Goal: Information Seeking & Learning: Learn about a topic

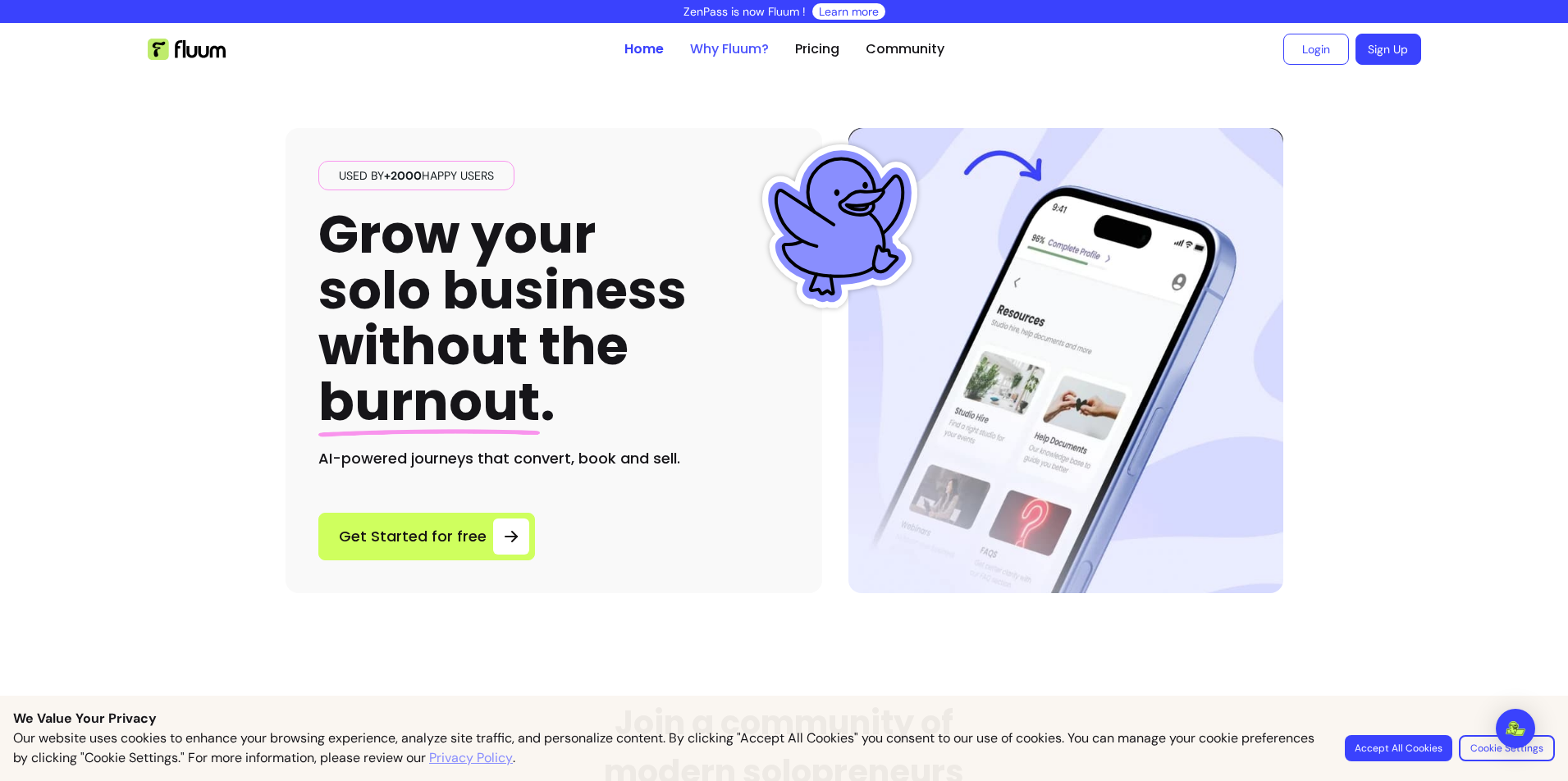
click at [712, 45] on link "Why Fluum?" at bounding box center [729, 48] width 79 height 20
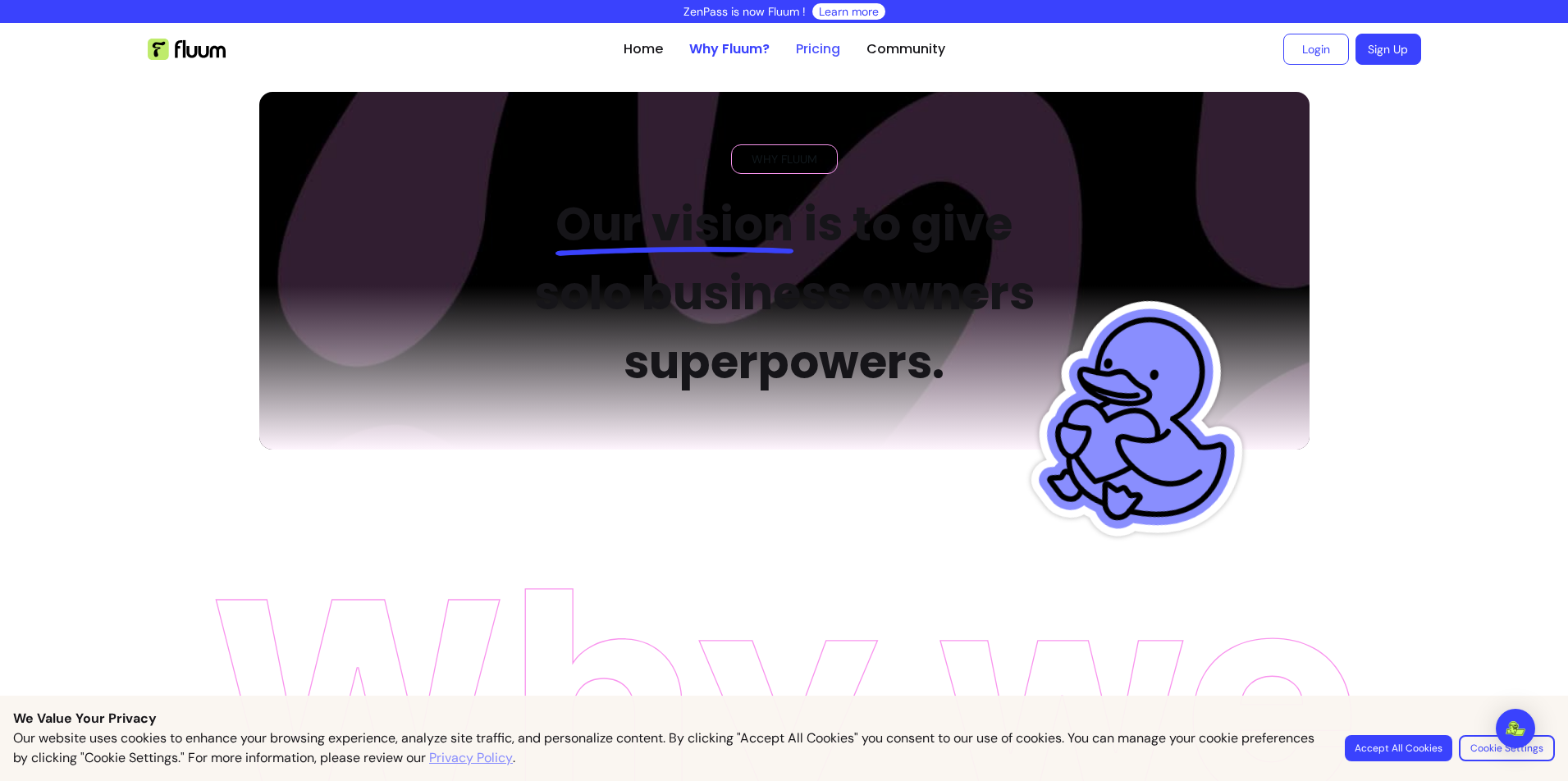
click at [820, 53] on link "Pricing" at bounding box center [818, 48] width 45 height 20
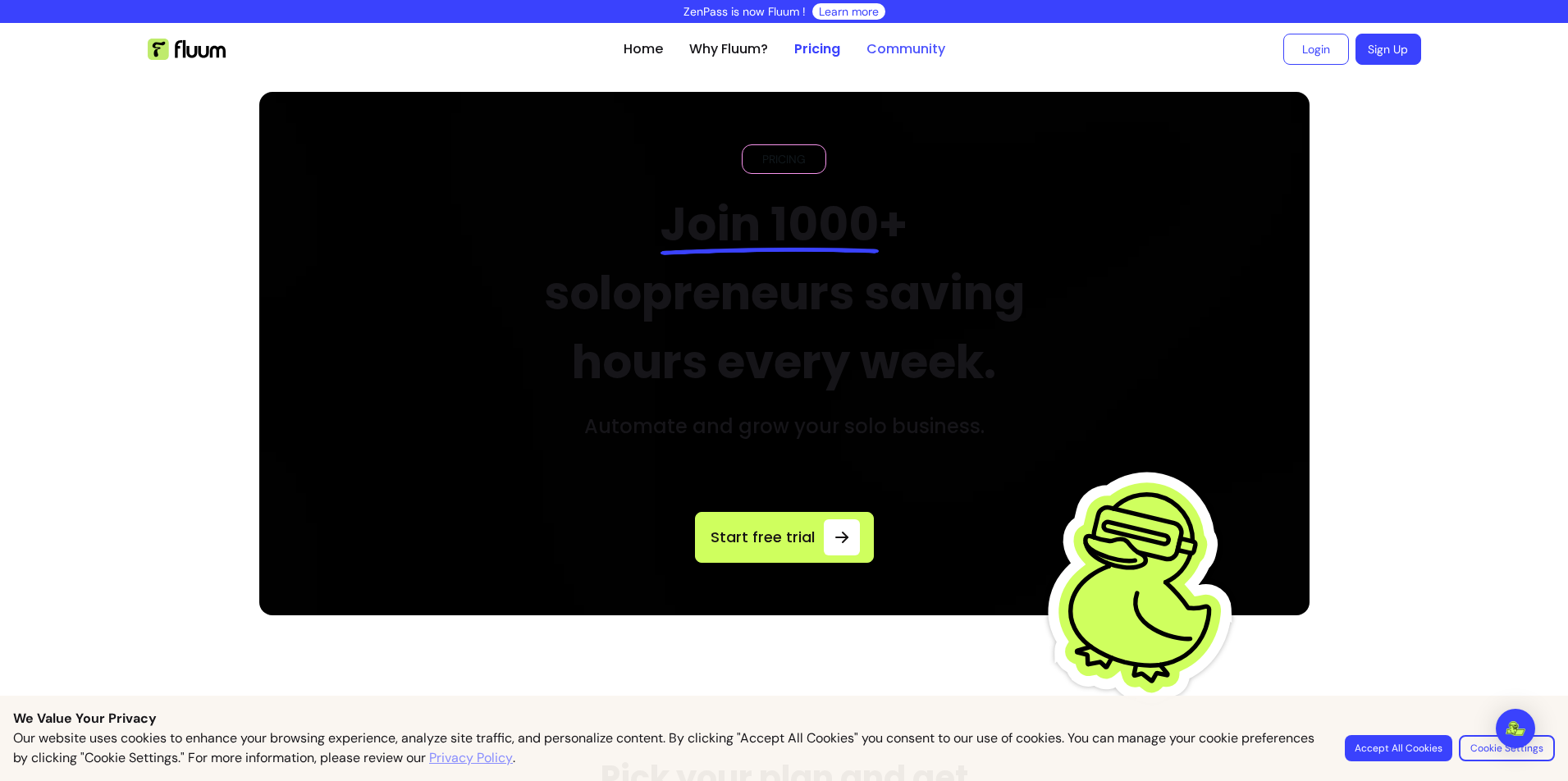
click at [869, 49] on link "Community" at bounding box center [906, 48] width 79 height 20
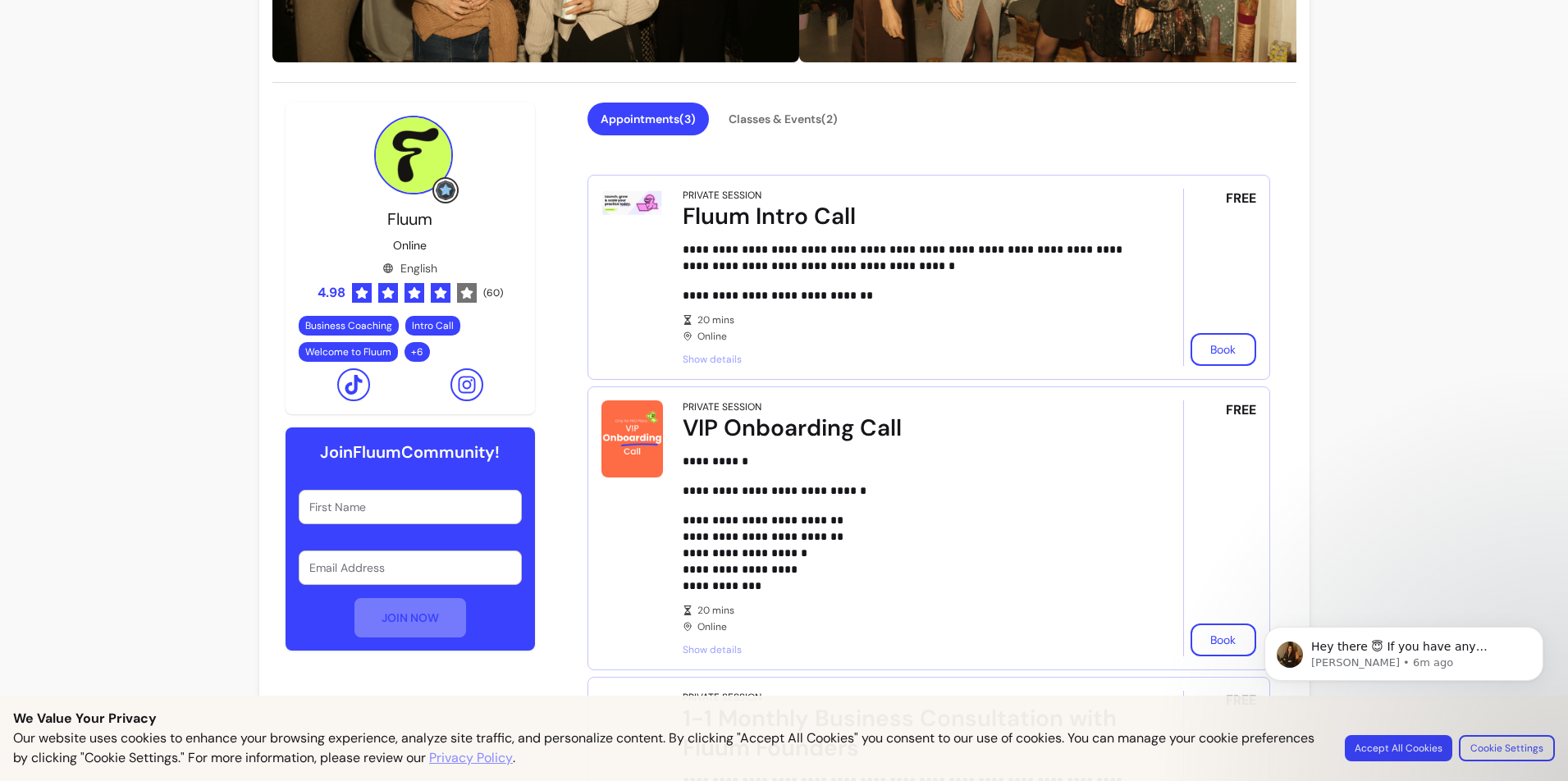
scroll to position [45, 0]
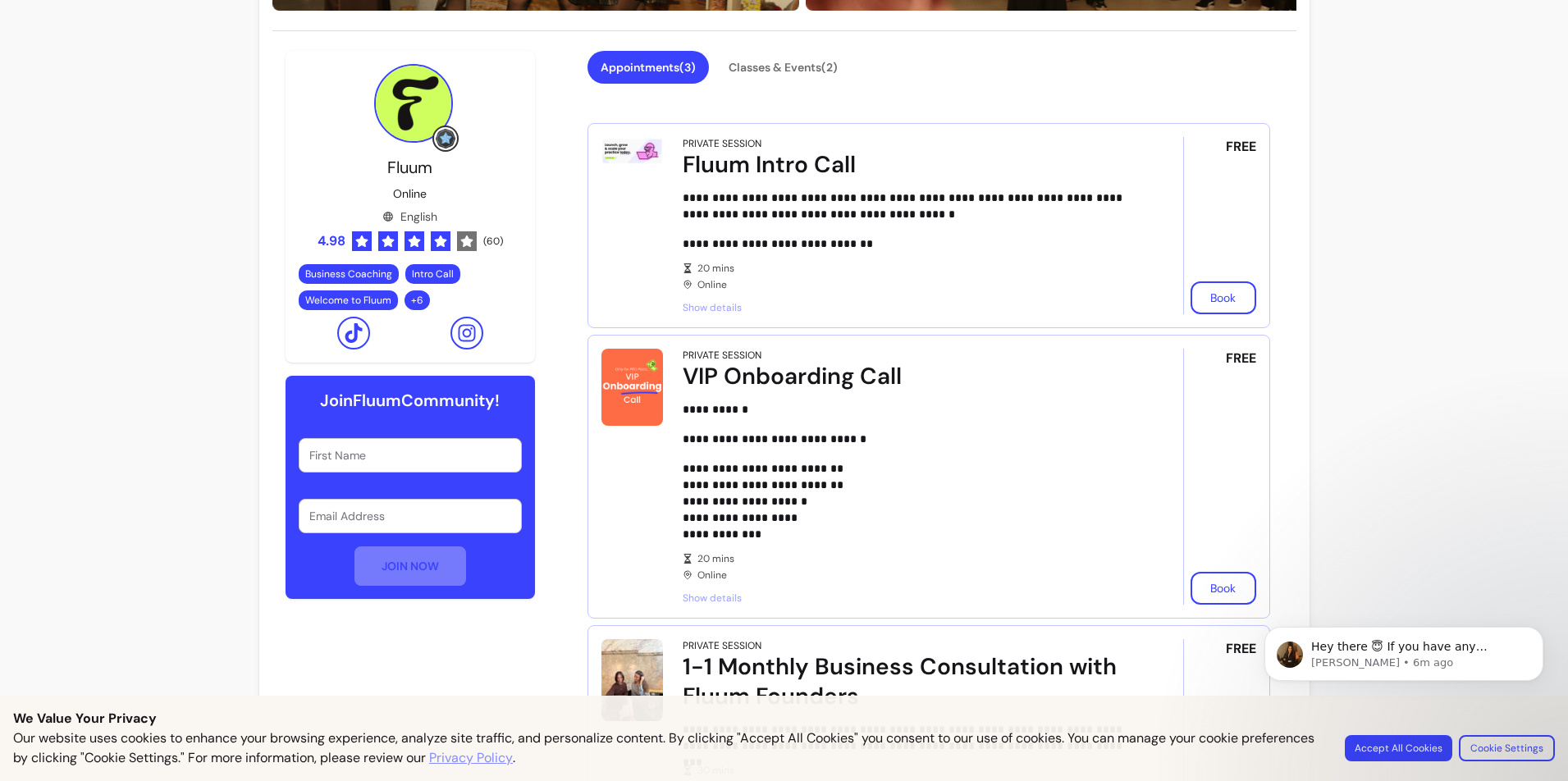
scroll to position [564, 0]
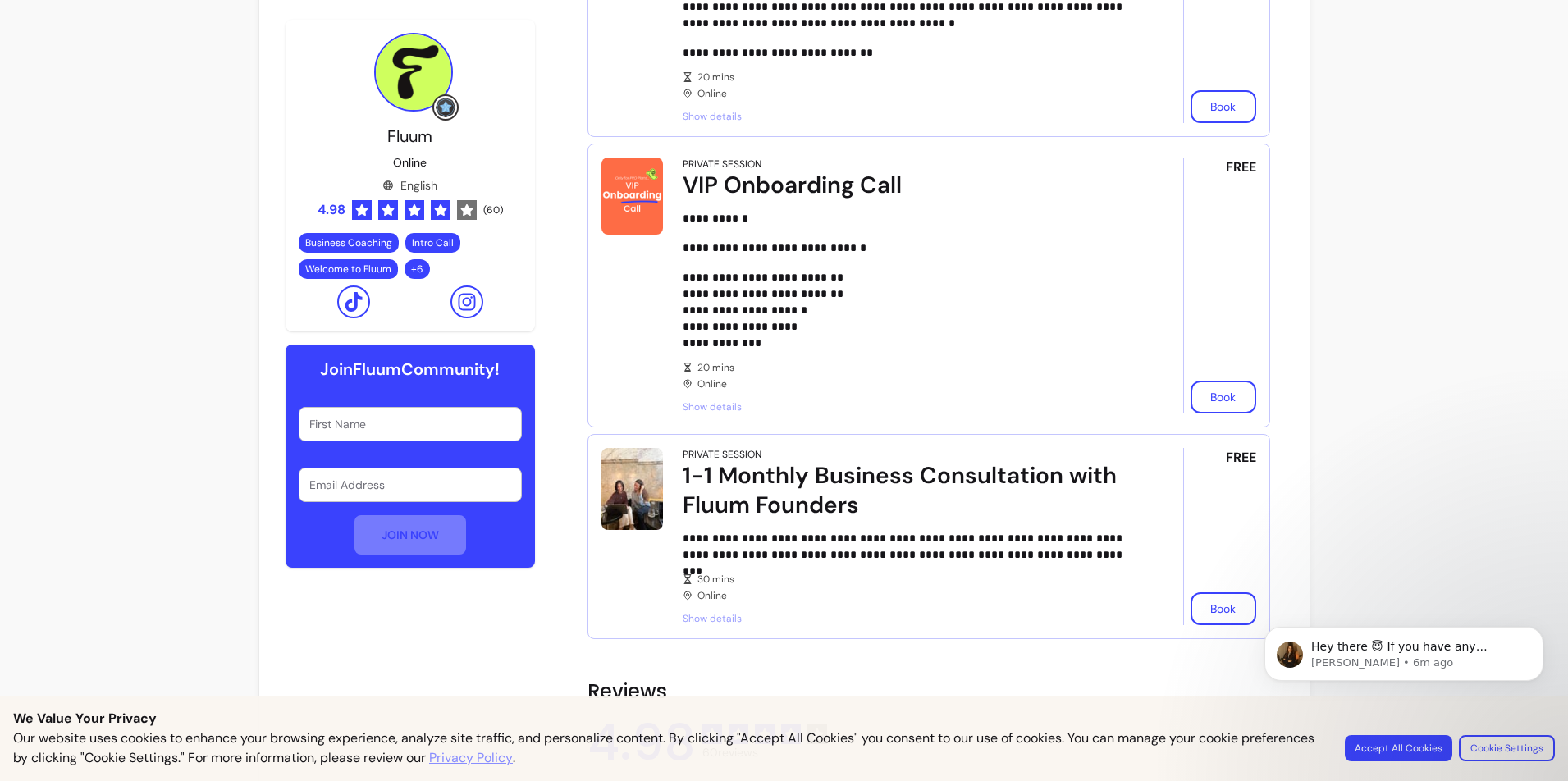
click at [1408, 467] on div "**********" at bounding box center [784, 724] width 1568 height 2532
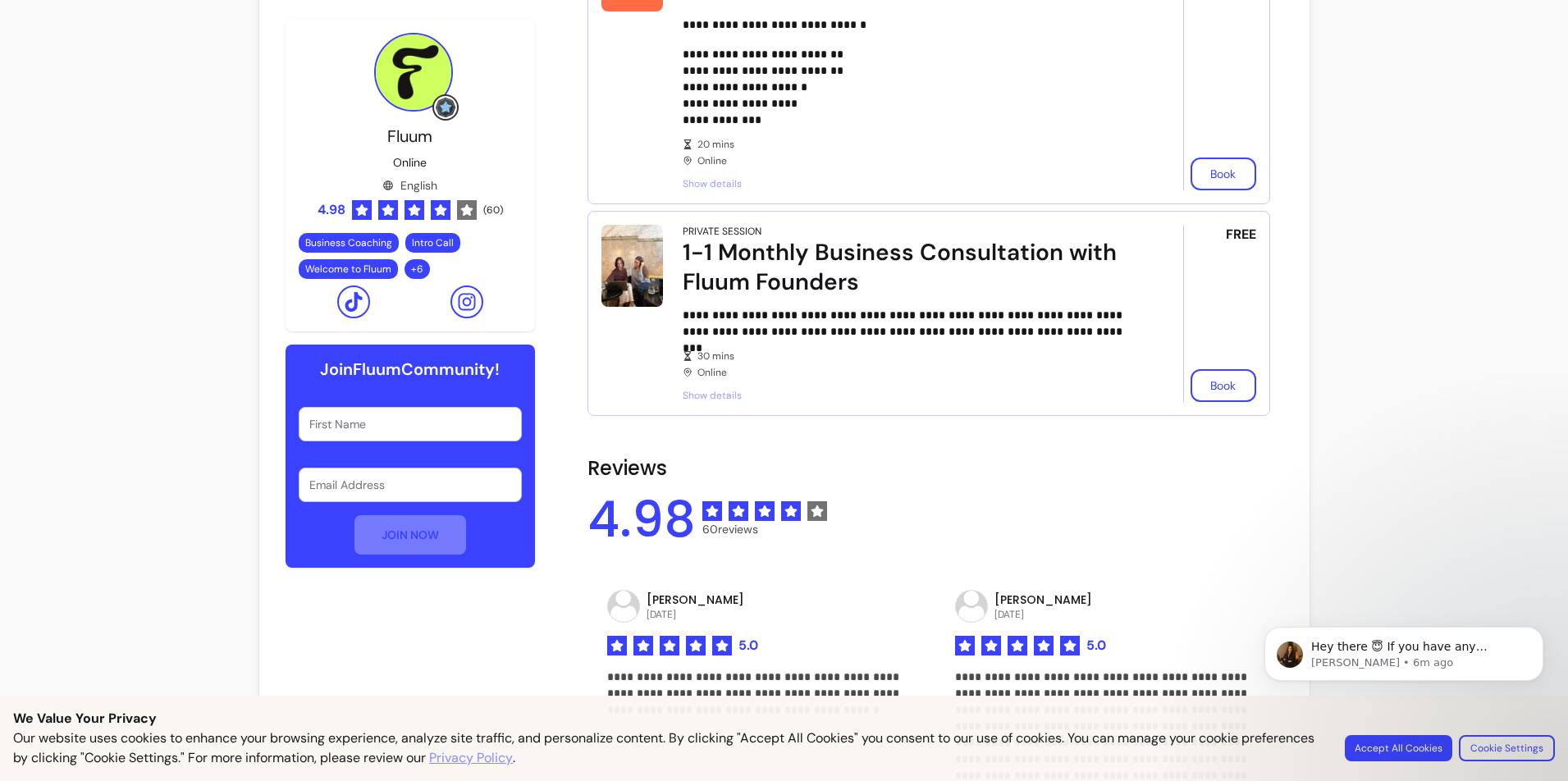
scroll to position [0, 0]
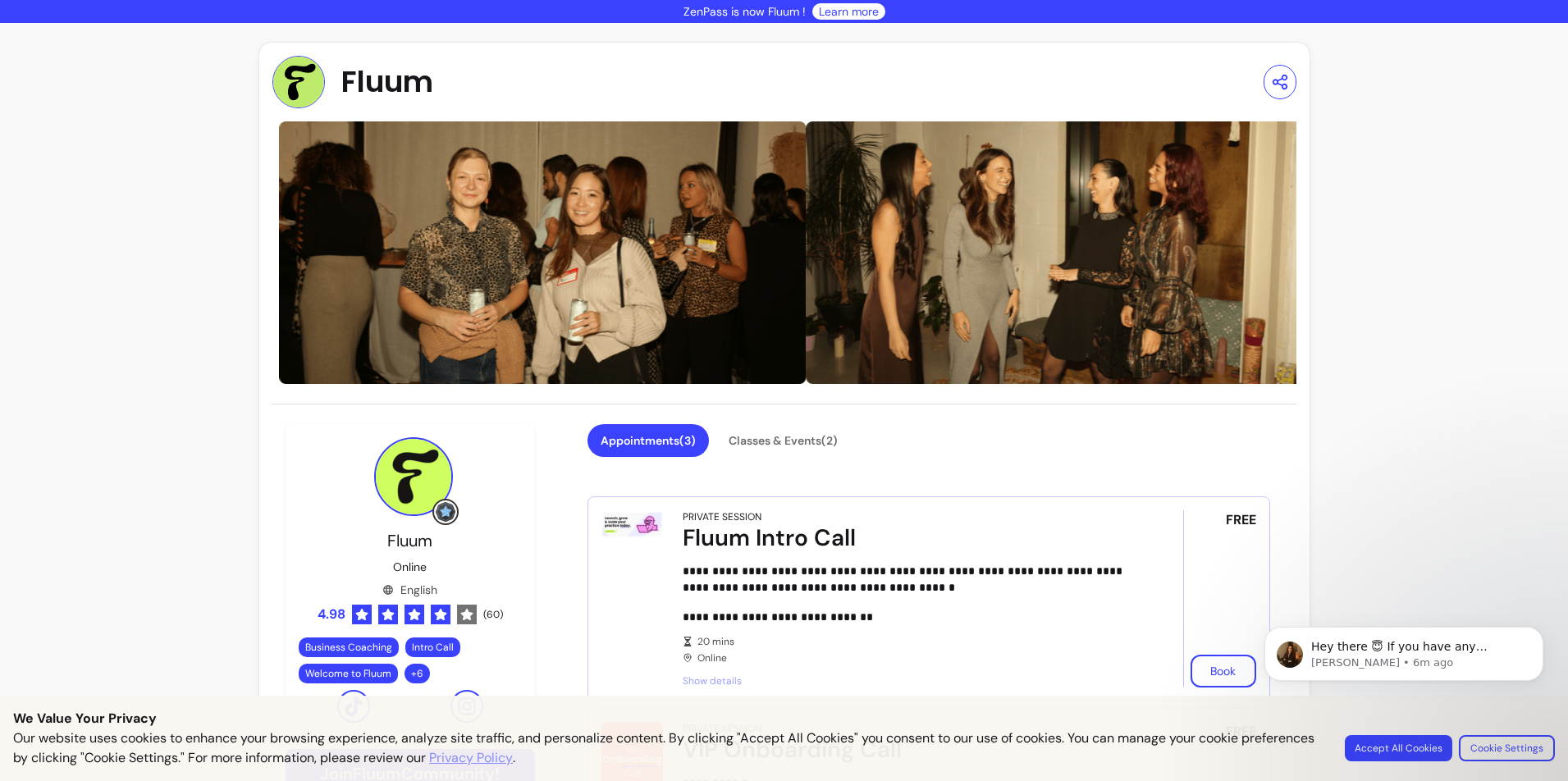
click at [360, 80] on span "Fluum" at bounding box center [387, 82] width 92 height 33
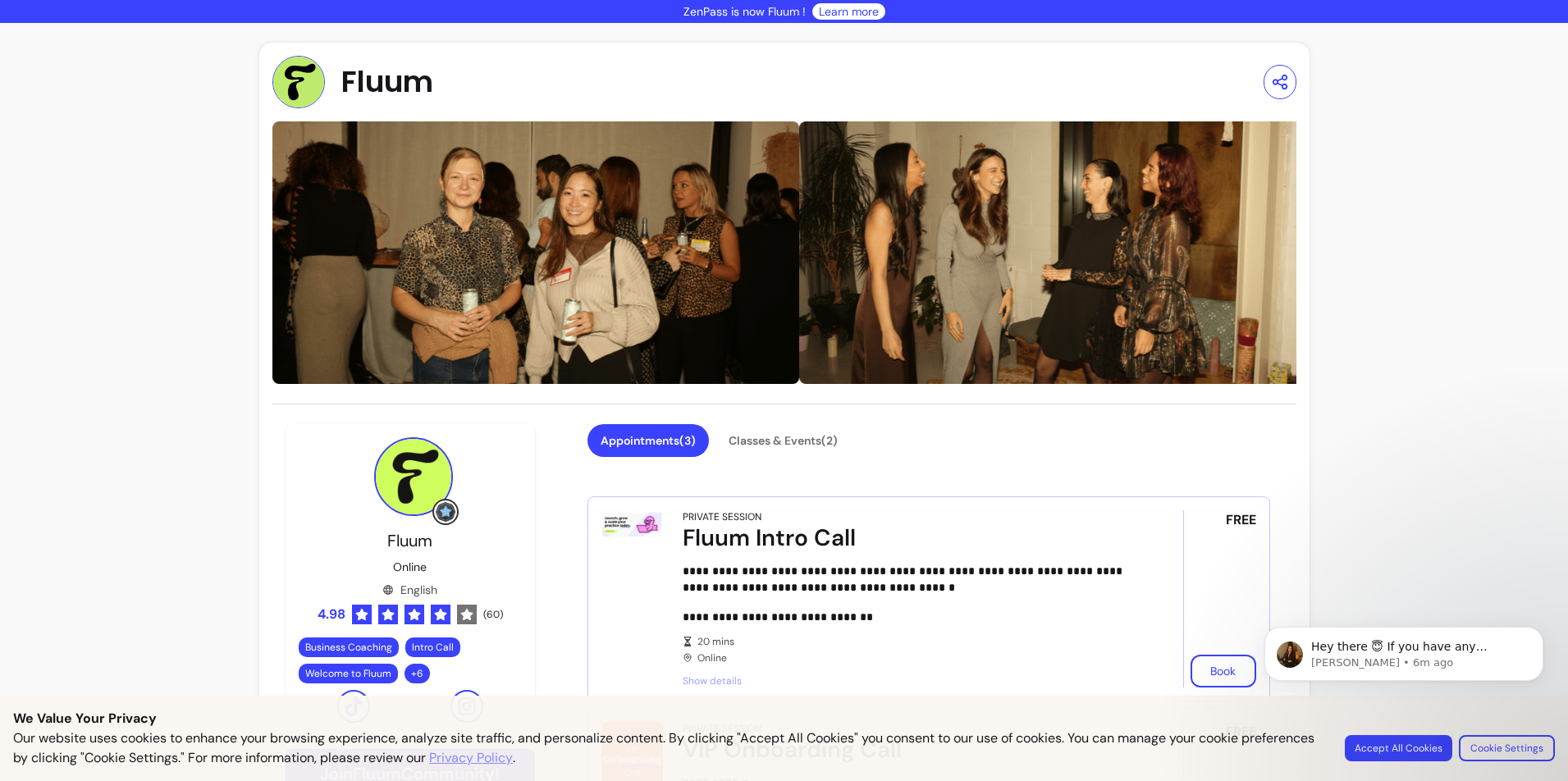
click at [312, 73] on img at bounding box center [299, 82] width 52 height 52
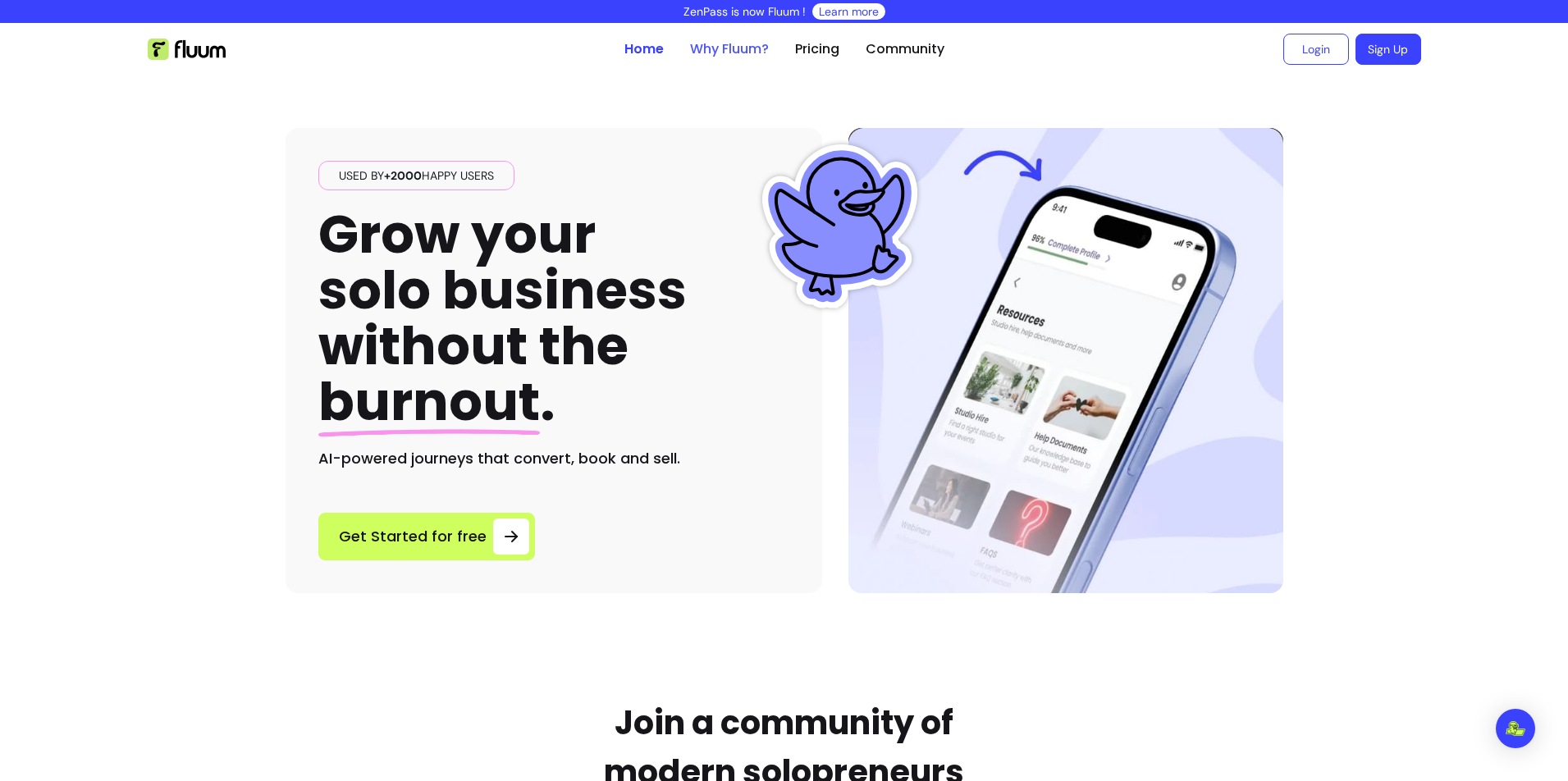
click at [737, 50] on link "Why Fluum?" at bounding box center [729, 48] width 79 height 20
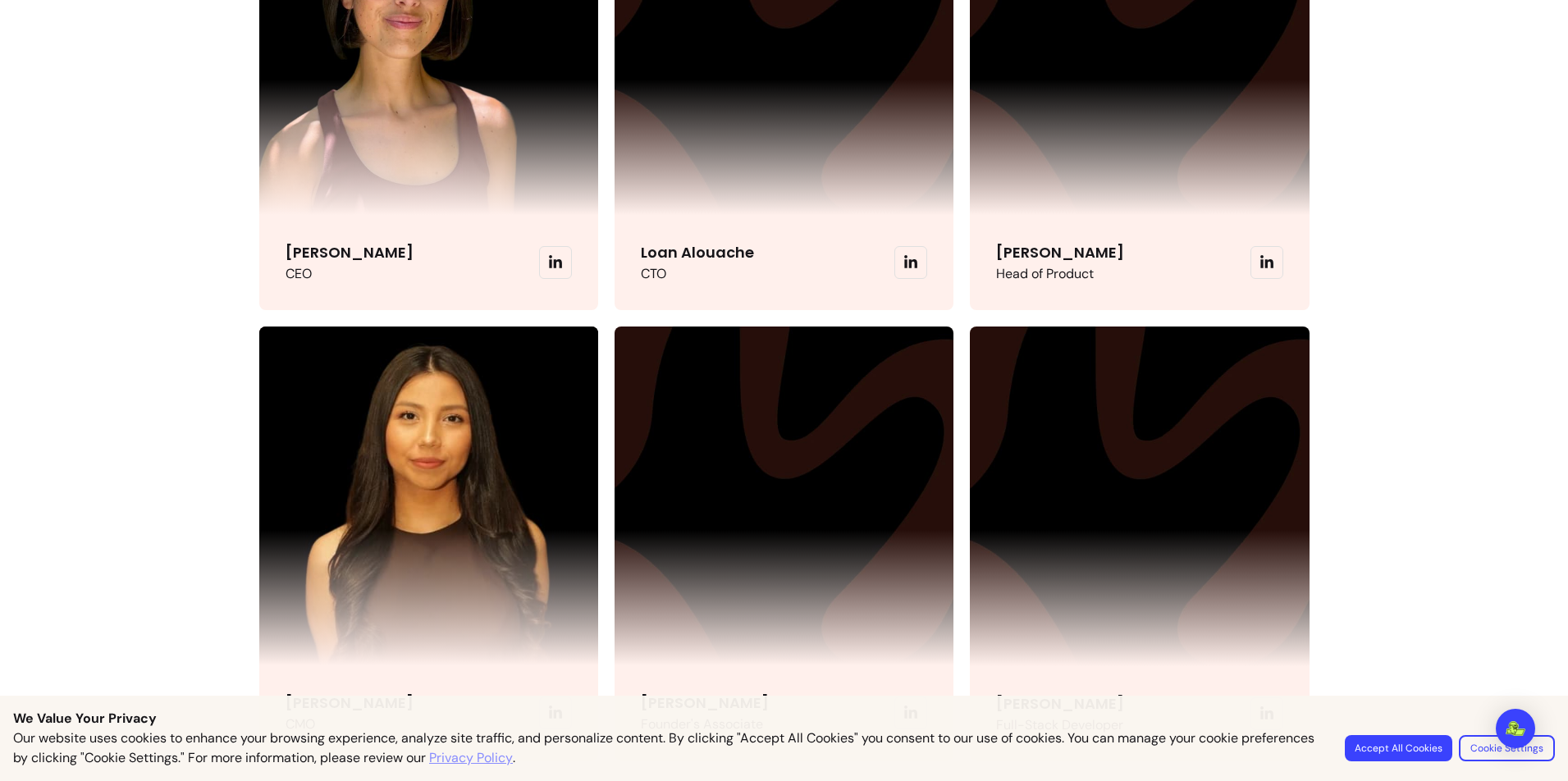
scroll to position [3960, 0]
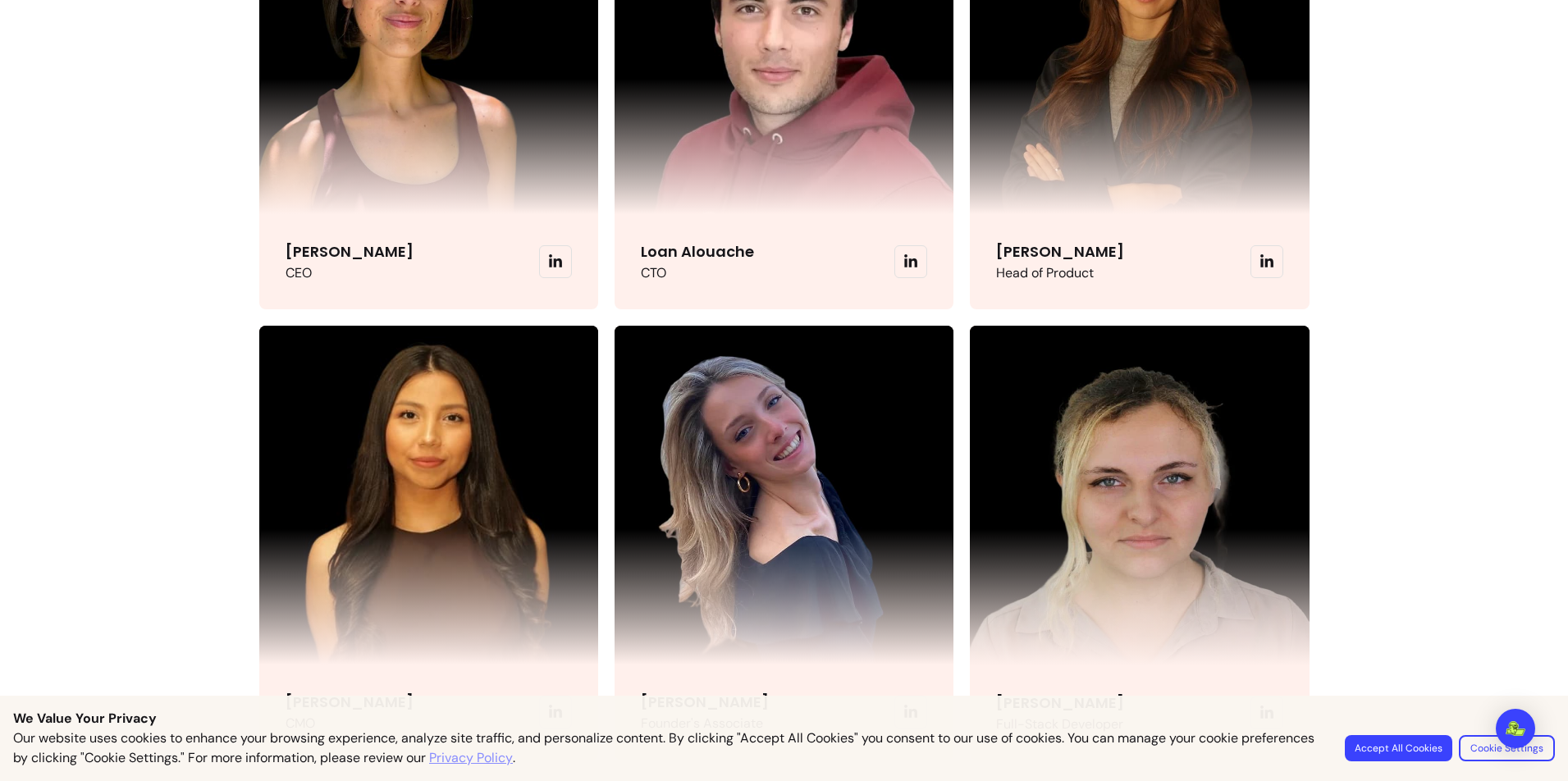
click at [895, 695] on span at bounding box center [910, 711] width 33 height 33
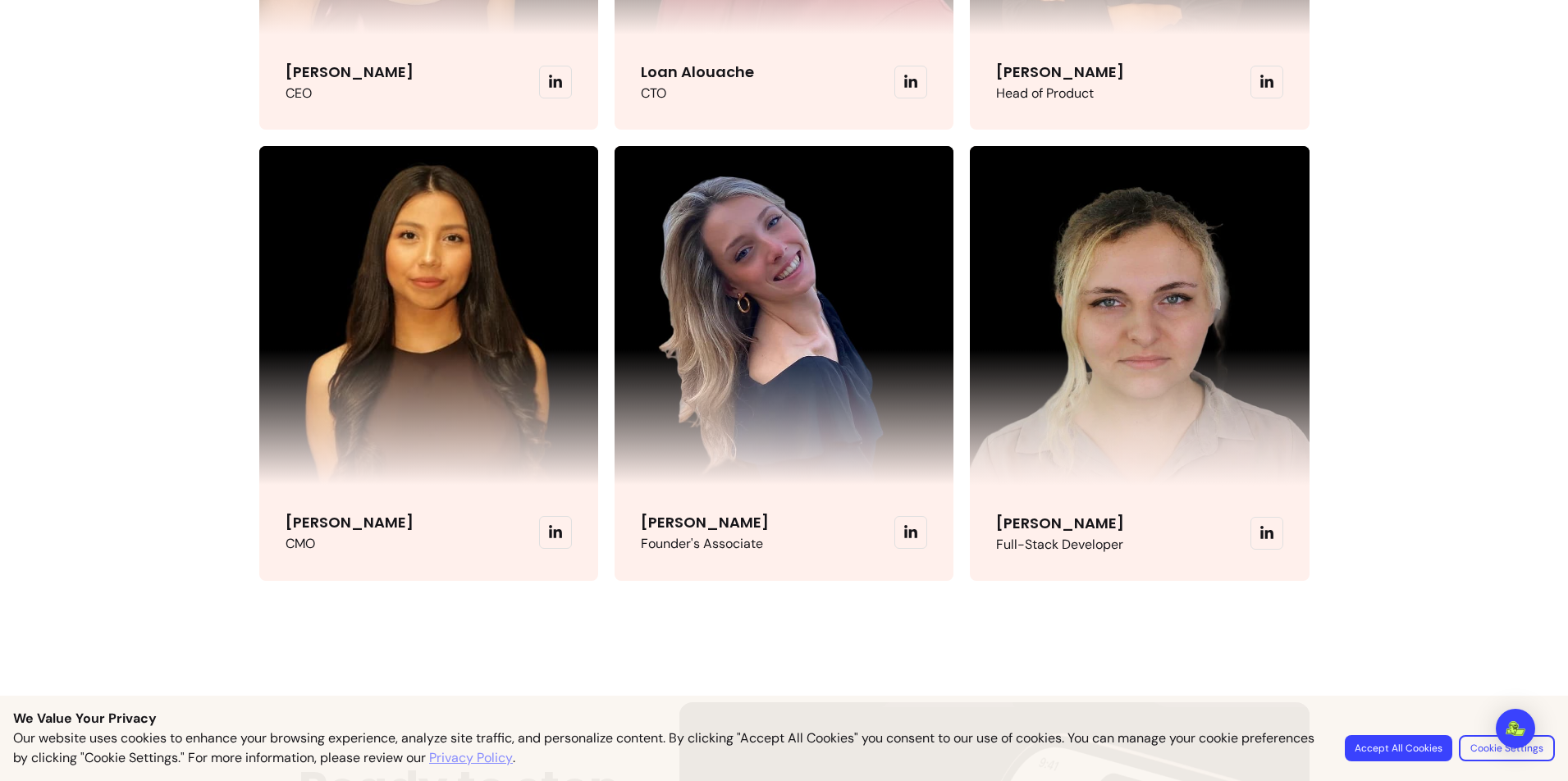
scroll to position [3949, 0]
